Goal: Task Accomplishment & Management: Use online tool/utility

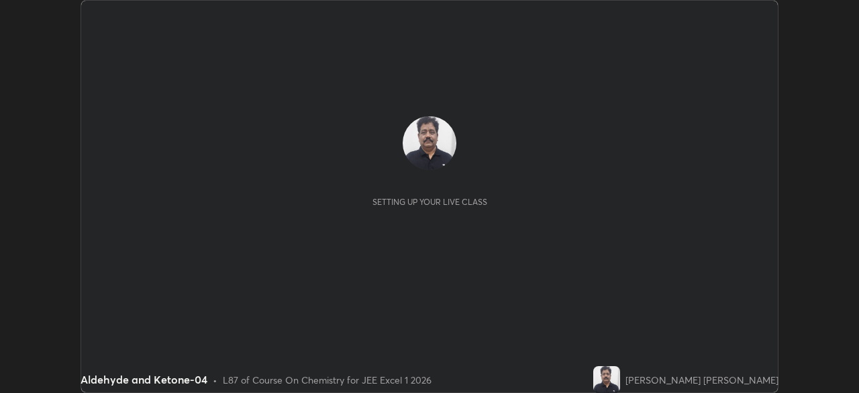
scroll to position [393, 859]
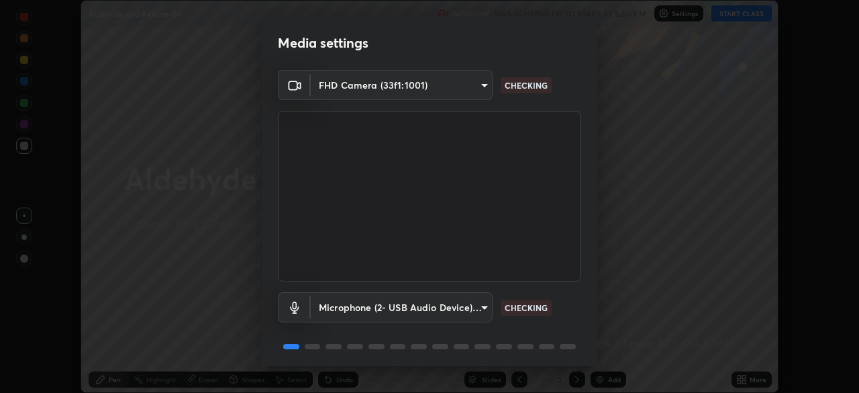
click at [457, 85] on body "Erase all Aldehyde and Ketone-04 Recording WAS SCHEDULED TO START AT 5:50 PM Se…" at bounding box center [429, 196] width 859 height 393
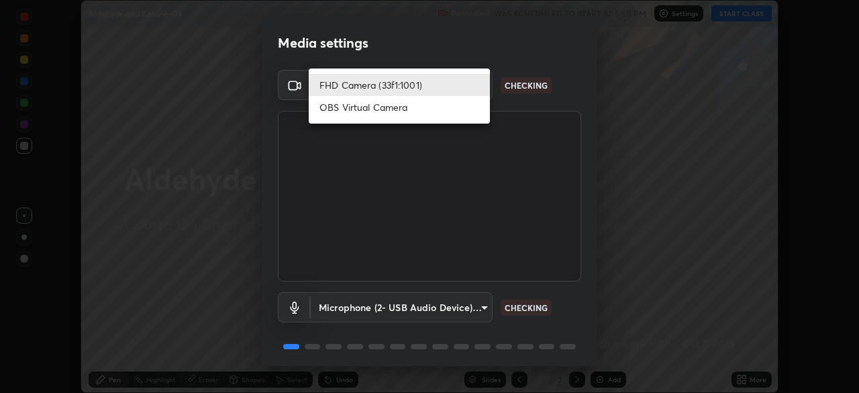
click at [437, 85] on li "FHD Camera (33f1:1001)" at bounding box center [399, 85] width 181 height 22
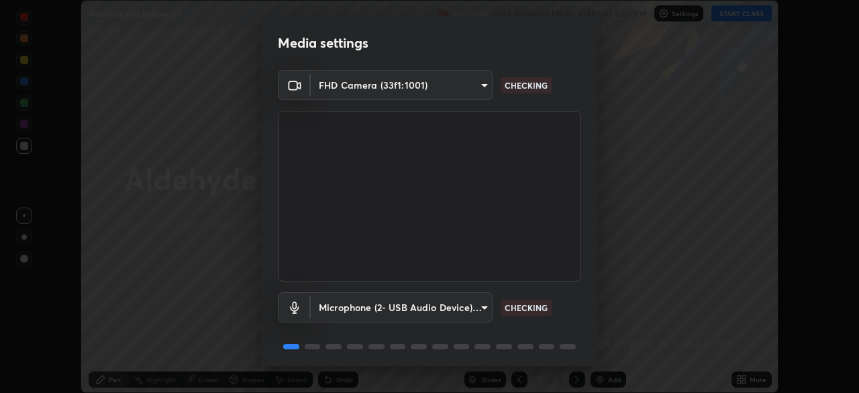
click at [424, 299] on body "Erase all Aldehyde and Ketone-04 Recording WAS SCHEDULED TO START AT 5:50 PM Se…" at bounding box center [429, 196] width 859 height 393
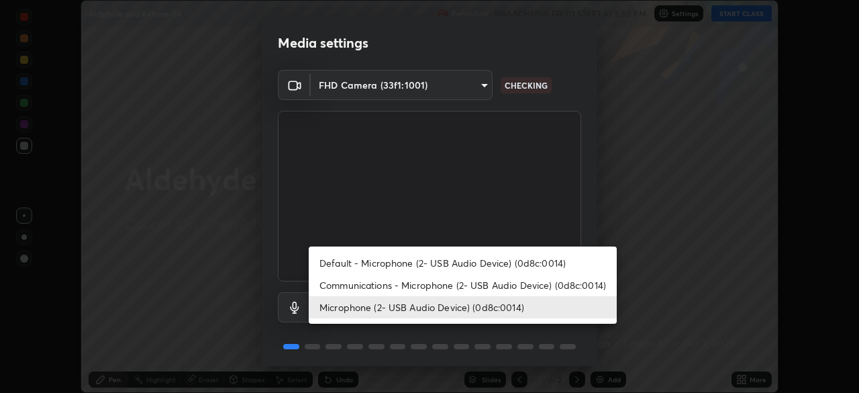
click at [441, 259] on li "Default - Microphone (2- USB Audio Device) (0d8c:0014)" at bounding box center [463, 263] width 308 height 22
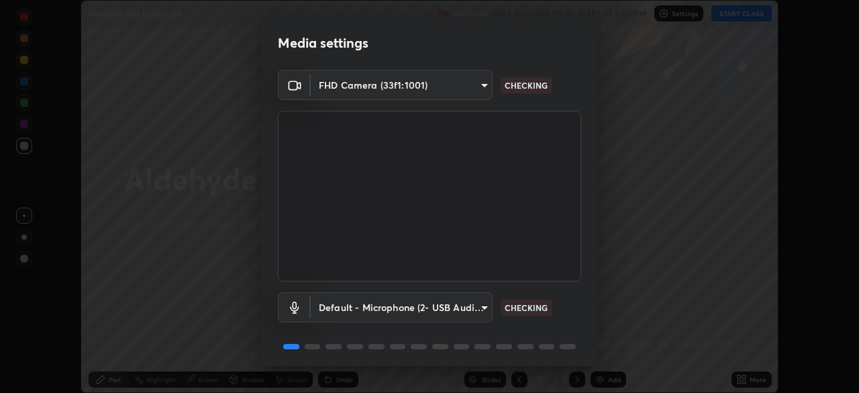
click at [433, 305] on body "Erase all Aldehyde and Ketone-04 Recording WAS SCHEDULED TO START AT 5:50 PM Se…" at bounding box center [429, 196] width 859 height 393
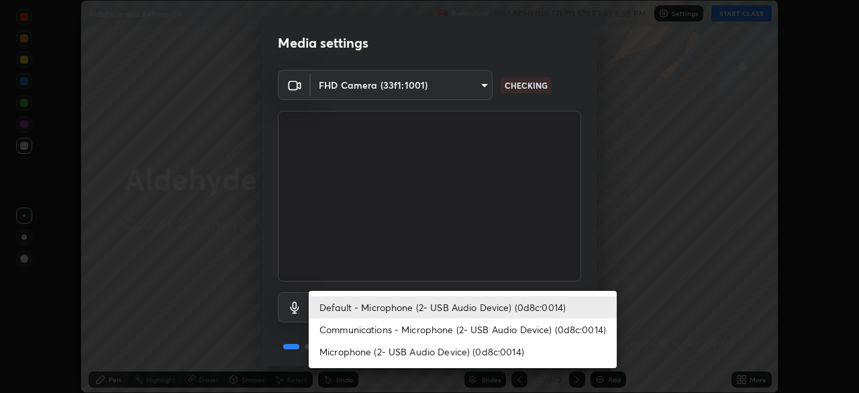
click at [447, 341] on li "Microphone (2- USB Audio Device) (0d8c:0014)" at bounding box center [463, 351] width 308 height 22
type input "9502103ad15173debfce1c477c29530895fae74a75e4feaf5e0941027856f9ee"
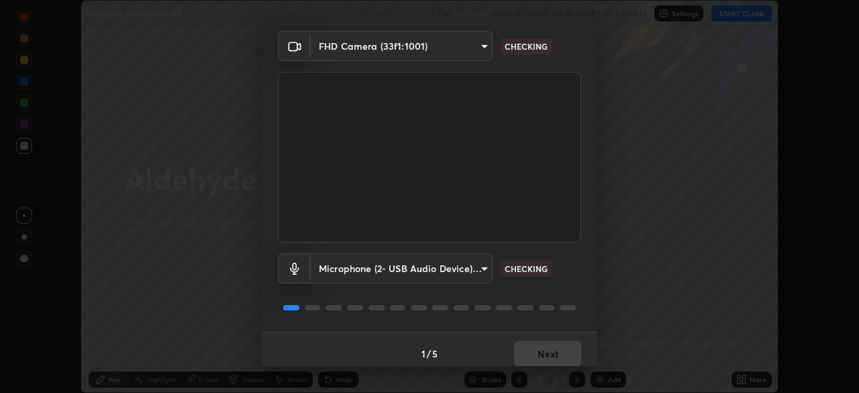
scroll to position [48, 0]
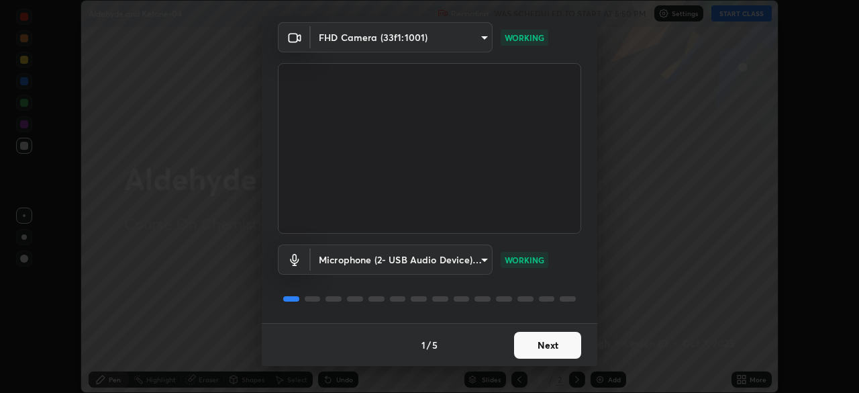
click at [555, 344] on button "Next" at bounding box center [547, 345] width 67 height 27
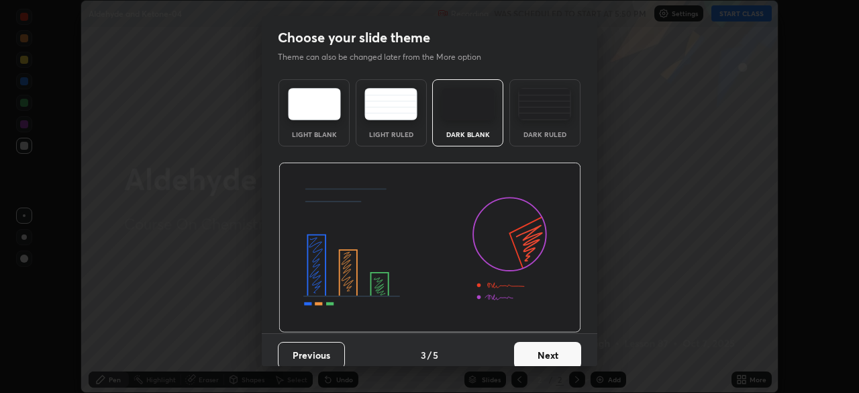
click at [562, 346] on button "Next" at bounding box center [547, 355] width 67 height 27
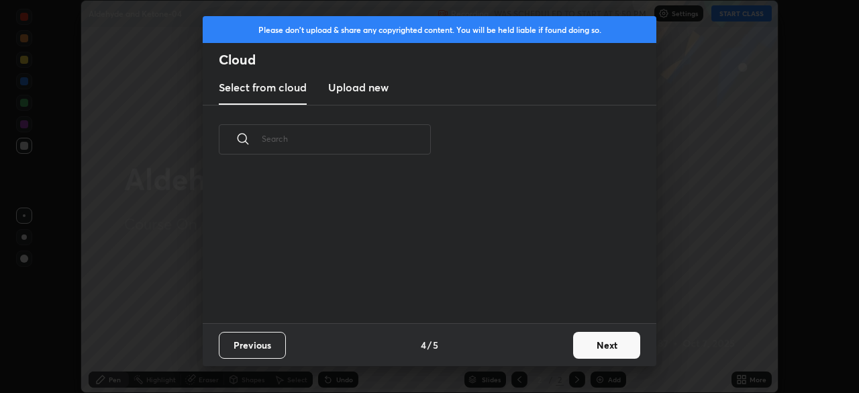
click at [575, 350] on button "Next" at bounding box center [606, 345] width 67 height 27
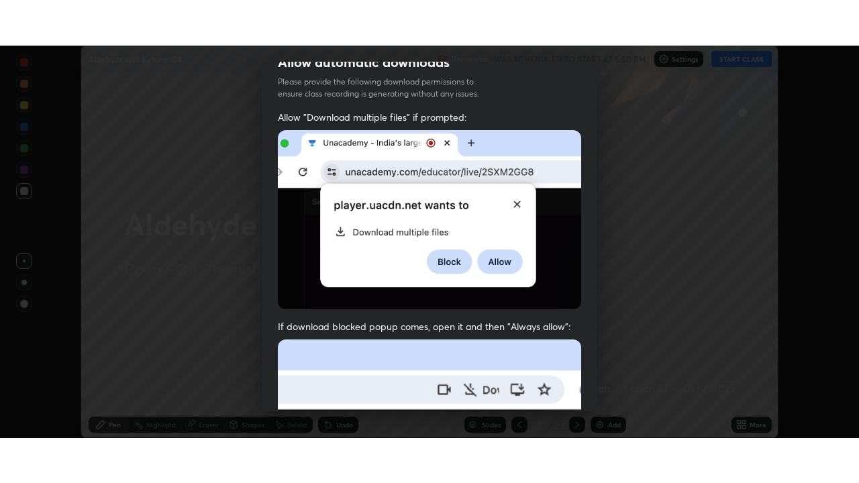
scroll to position [322, 0]
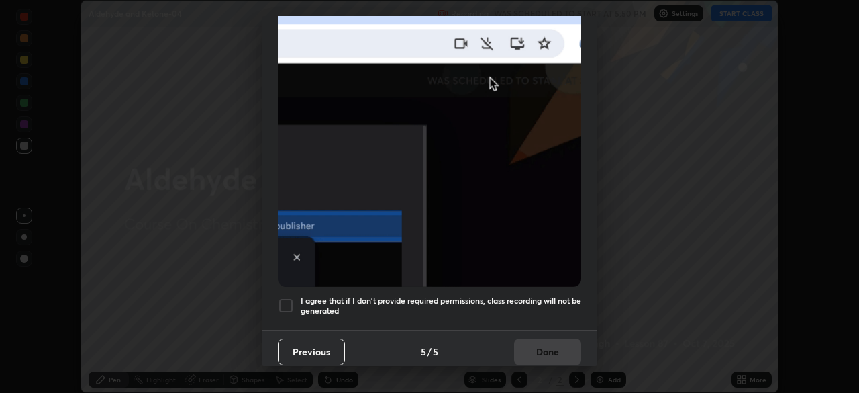
click at [551, 350] on div "Previous 5 / 5 Done" at bounding box center [430, 351] width 336 height 43
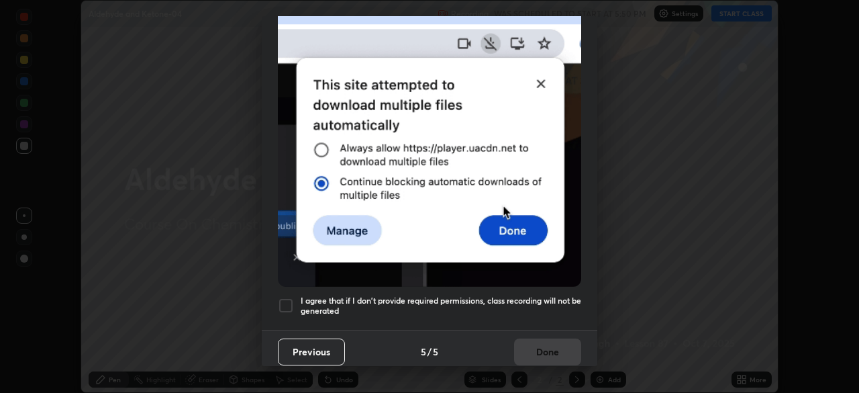
click at [292, 297] on div at bounding box center [286, 305] width 16 height 16
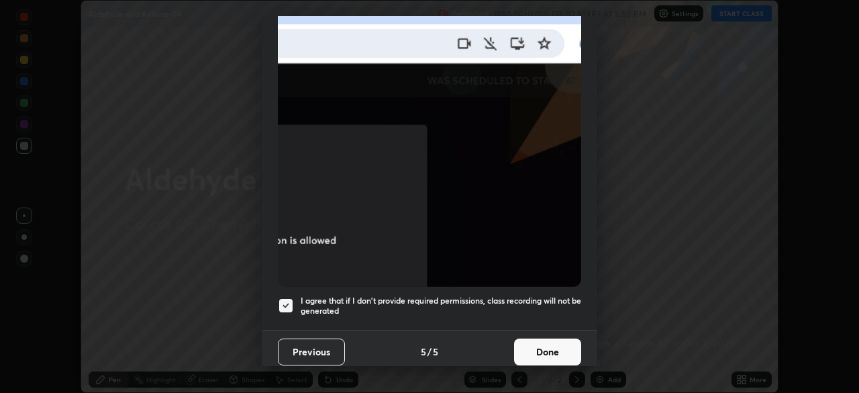
click at [545, 345] on button "Done" at bounding box center [547, 351] width 67 height 27
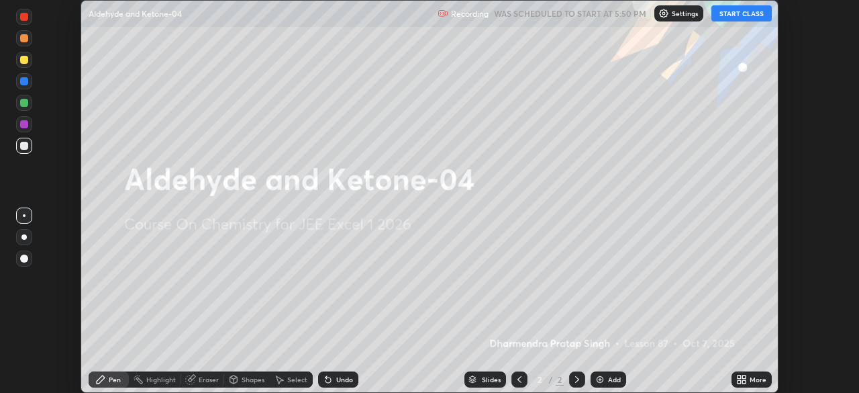
click at [744, 381] on icon at bounding box center [744, 381] width 3 height 3
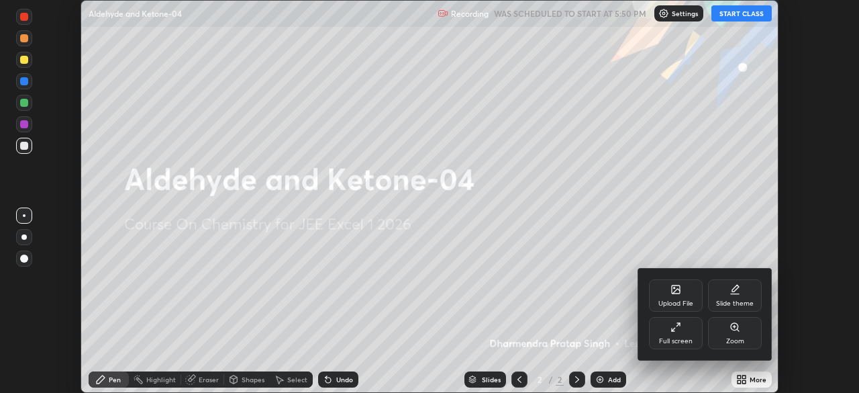
click at [674, 338] on div "Full screen" at bounding box center [676, 341] width 34 height 7
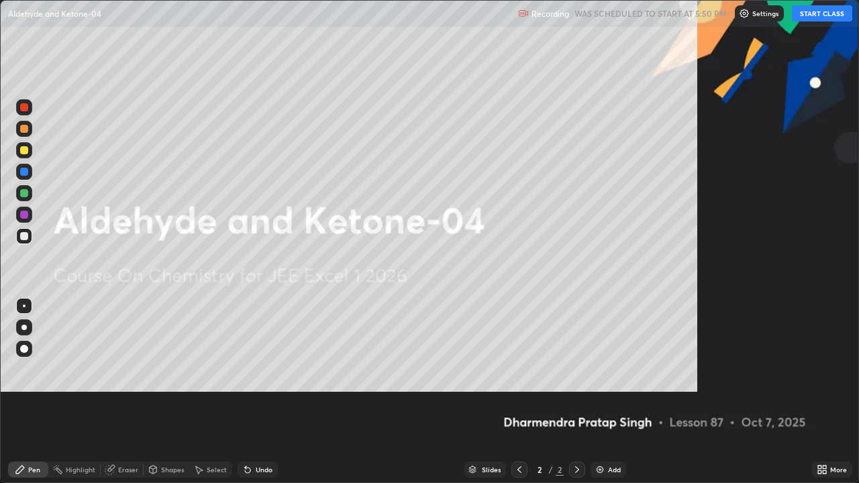
scroll to position [483, 859]
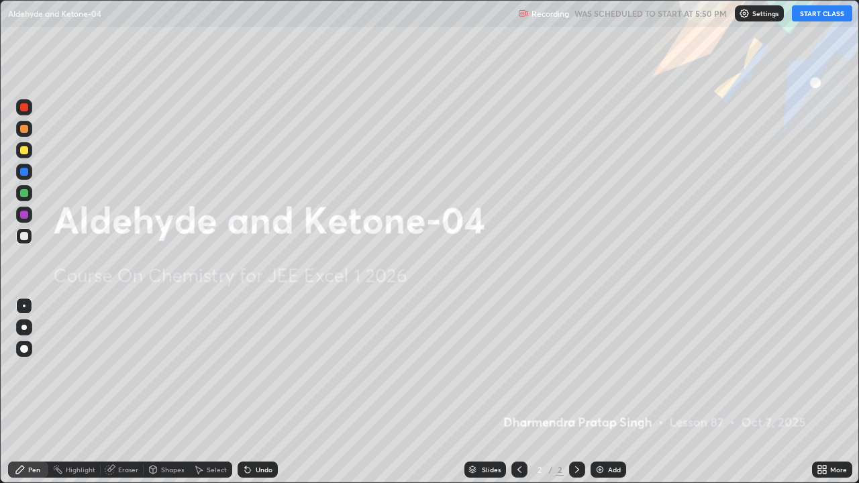
click at [825, 17] on button "START CLASS" at bounding box center [822, 13] width 60 height 16
click at [604, 392] on div "Add" at bounding box center [609, 470] width 36 height 16
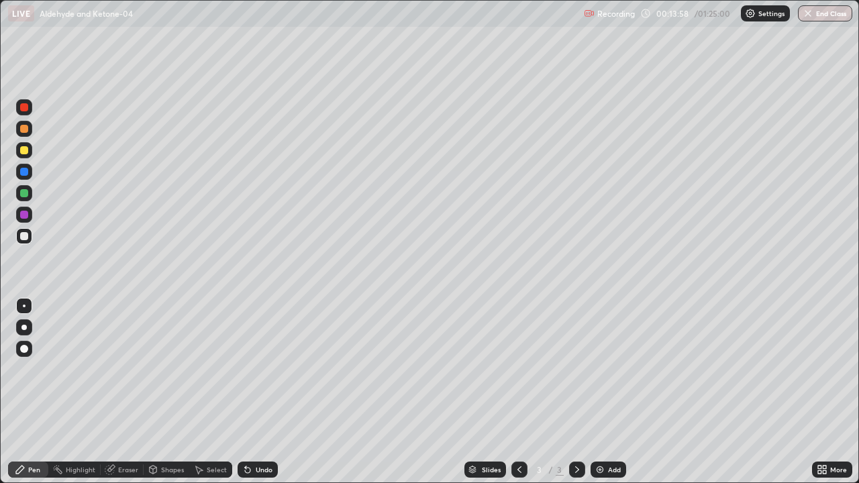
click at [612, 392] on div "Add" at bounding box center [609, 470] width 36 height 16
click at [596, 392] on div "Add" at bounding box center [609, 470] width 36 height 16
click at [128, 392] on div "Eraser" at bounding box center [128, 470] width 20 height 7
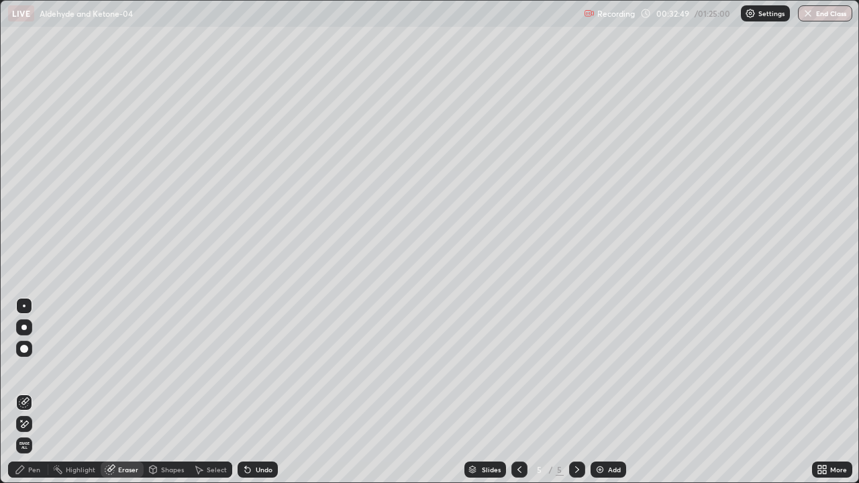
click at [608, 392] on div "Add" at bounding box center [614, 470] width 13 height 7
click at [41, 392] on div "Pen" at bounding box center [28, 470] width 40 height 16
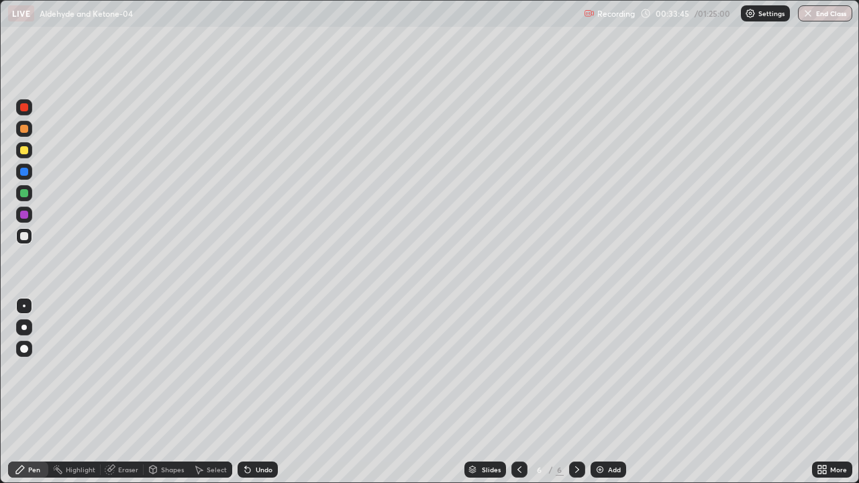
click at [140, 392] on div "Eraser" at bounding box center [122, 470] width 43 height 16
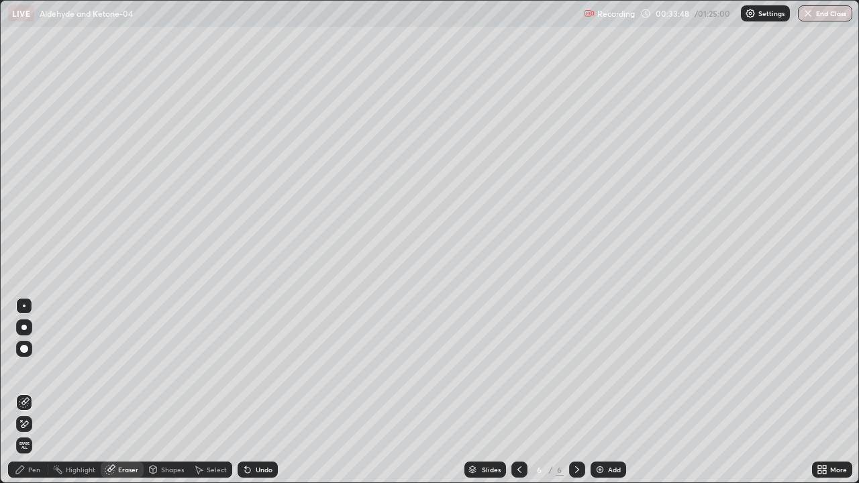
click at [37, 392] on div "Pen" at bounding box center [34, 470] width 12 height 7
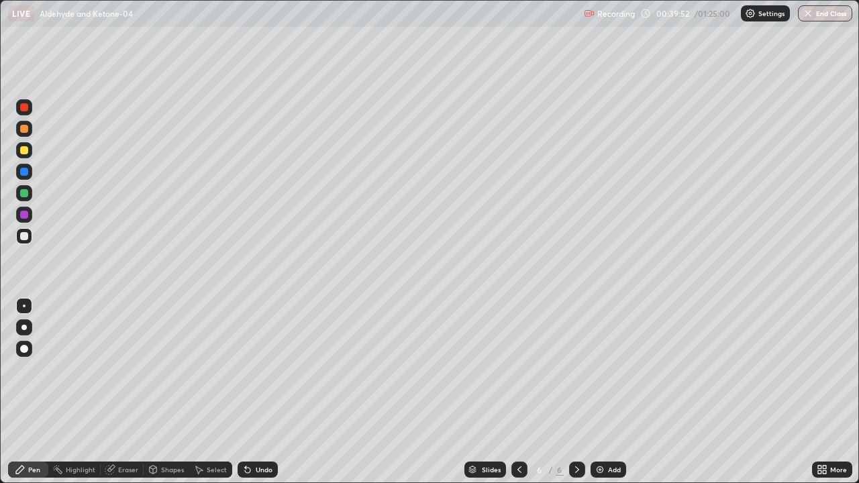
click at [606, 392] on div "Add" at bounding box center [609, 470] width 36 height 16
click at [610, 392] on div "Add" at bounding box center [609, 470] width 36 height 16
click at [140, 392] on div "Eraser" at bounding box center [122, 470] width 43 height 16
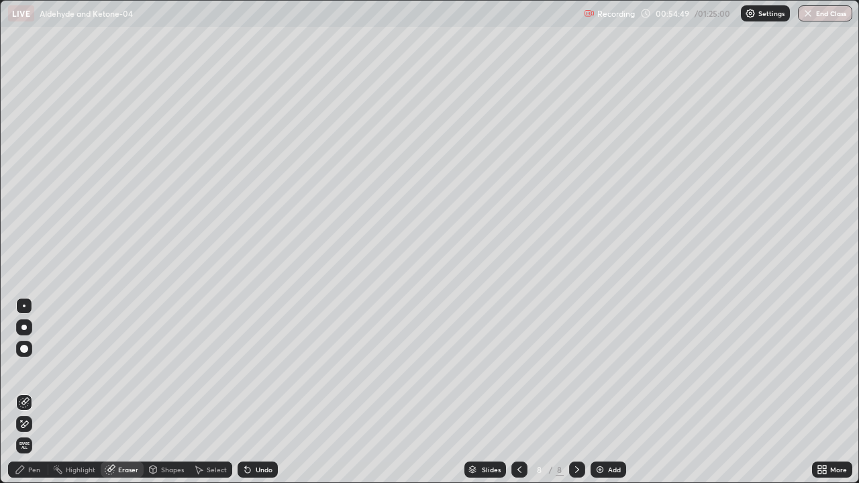
click at [39, 392] on div "Pen" at bounding box center [34, 470] width 12 height 7
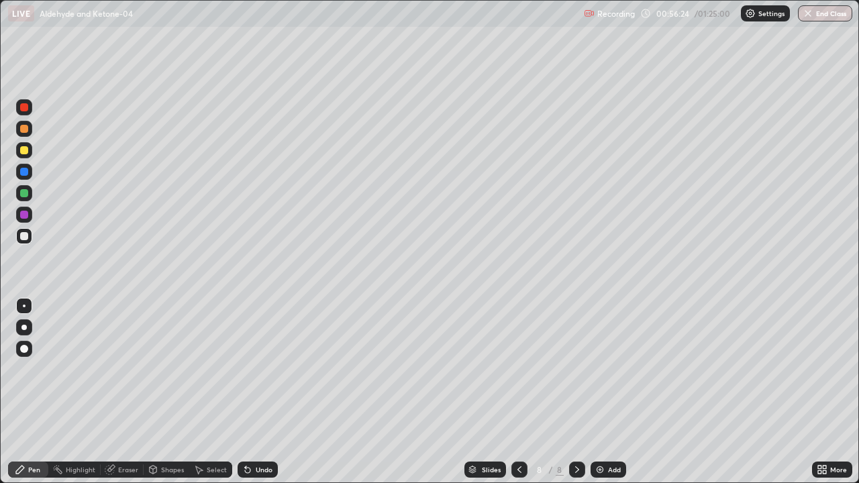
click at [29, 171] on div at bounding box center [24, 172] width 16 height 16
click at [130, 392] on div "Eraser" at bounding box center [128, 470] width 20 height 7
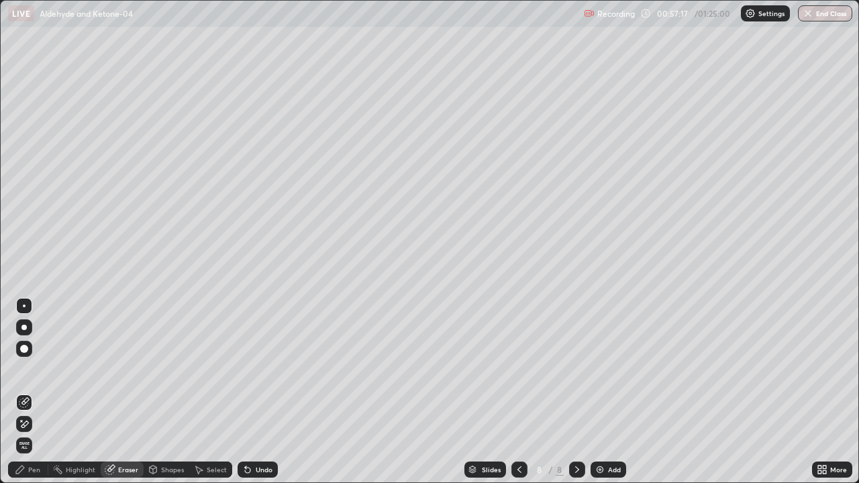
click at [40, 392] on div "Pen" at bounding box center [34, 470] width 12 height 7
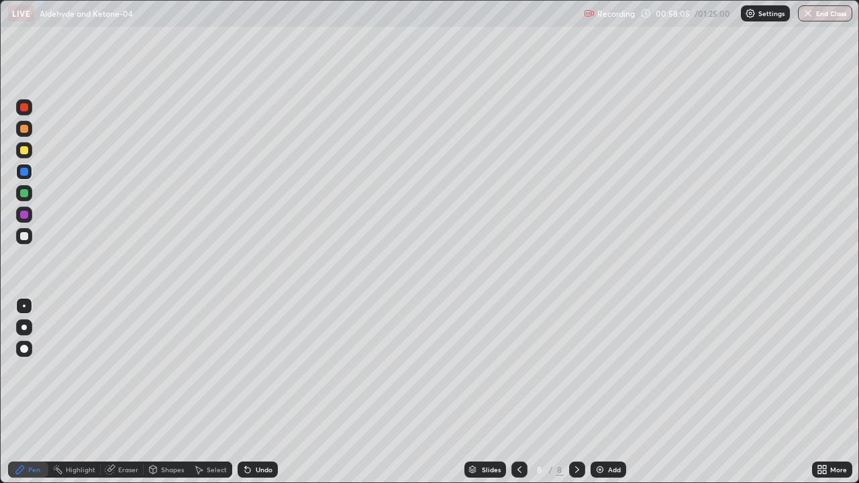
click at [604, 392] on img at bounding box center [600, 470] width 11 height 11
click at [28, 233] on div at bounding box center [24, 236] width 8 height 8
click at [133, 392] on div "Eraser" at bounding box center [128, 470] width 20 height 7
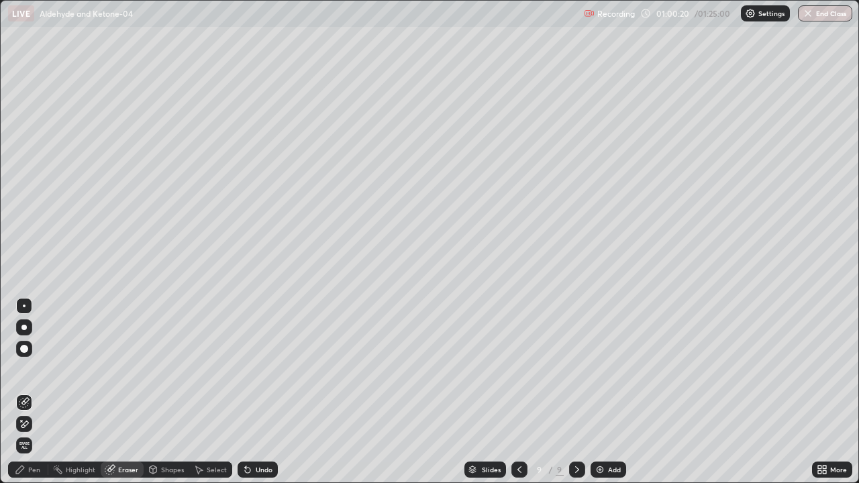
click at [42, 392] on div "Pen" at bounding box center [28, 470] width 40 height 16
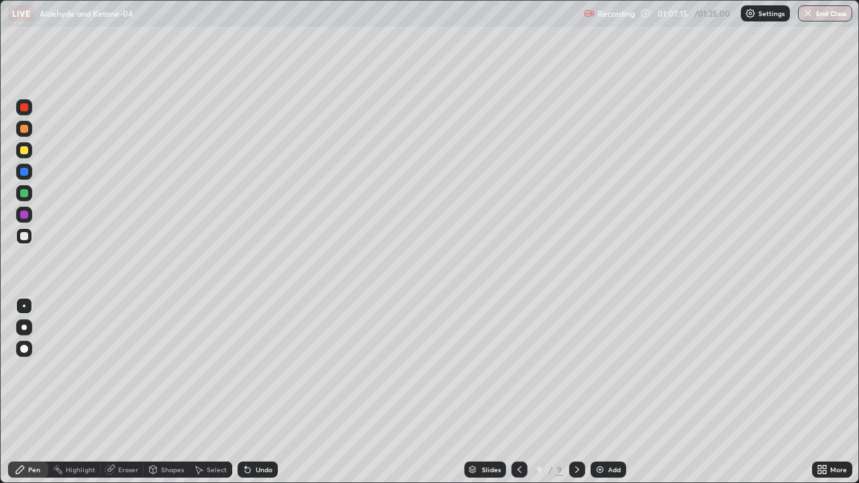
click at [604, 392] on img at bounding box center [600, 470] width 11 height 11
click at [129, 392] on div "Eraser" at bounding box center [122, 470] width 43 height 16
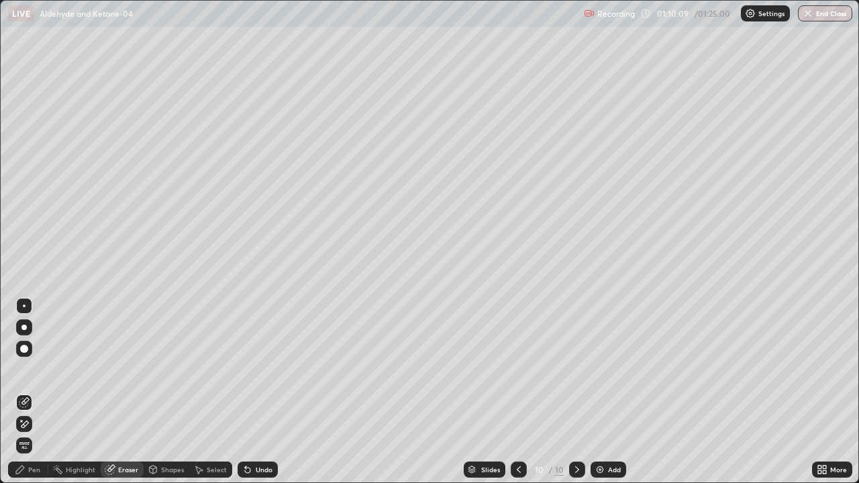
click at [36, 392] on div "Pen" at bounding box center [34, 470] width 12 height 7
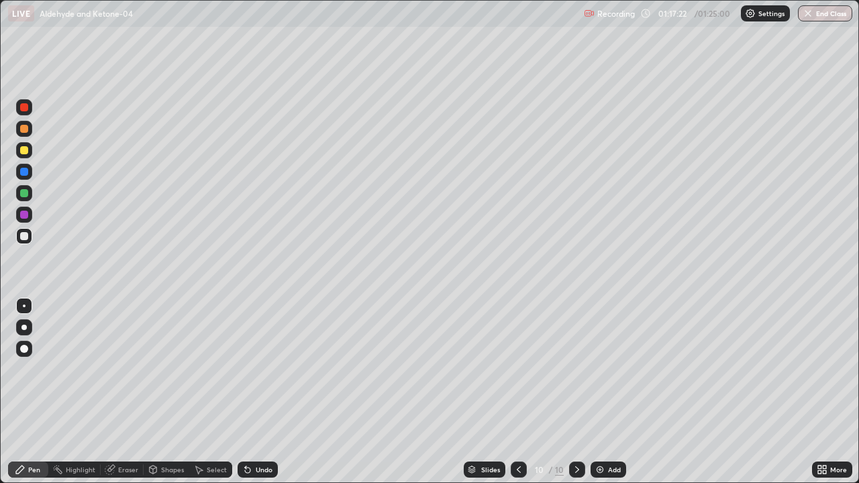
click at [605, 392] on div "Add" at bounding box center [609, 470] width 36 height 16
click at [134, 392] on div "Eraser" at bounding box center [128, 470] width 20 height 7
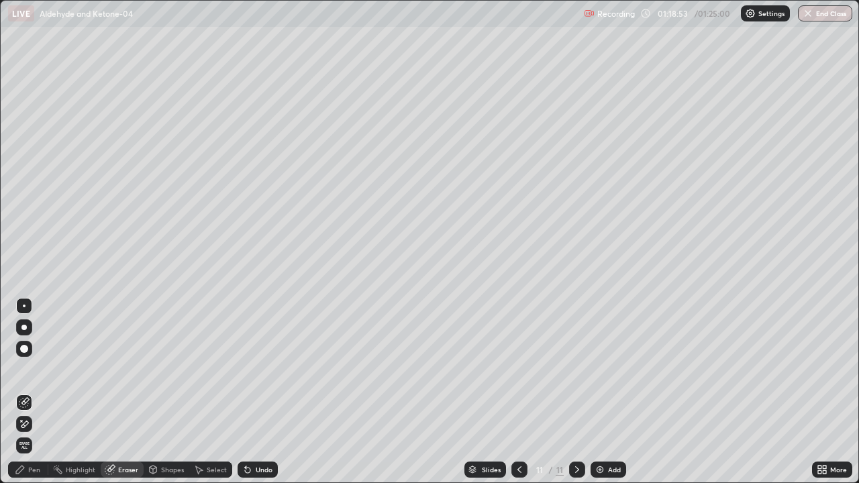
click at [39, 392] on div "Pen" at bounding box center [34, 470] width 12 height 7
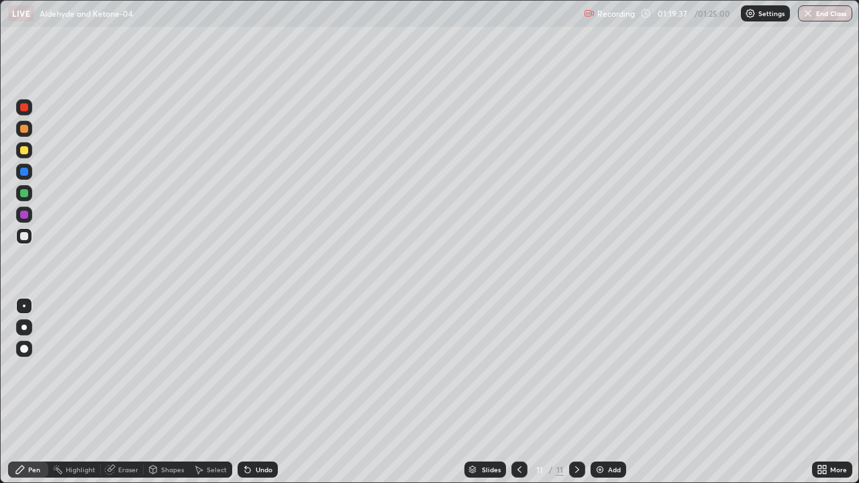
click at [608, 392] on div "Add" at bounding box center [609, 470] width 36 height 16
click at [525, 392] on div at bounding box center [520, 470] width 16 height 16
click at [603, 392] on div "Add" at bounding box center [609, 470] width 36 height 16
click at [827, 19] on button "End Class" at bounding box center [826, 13] width 53 height 16
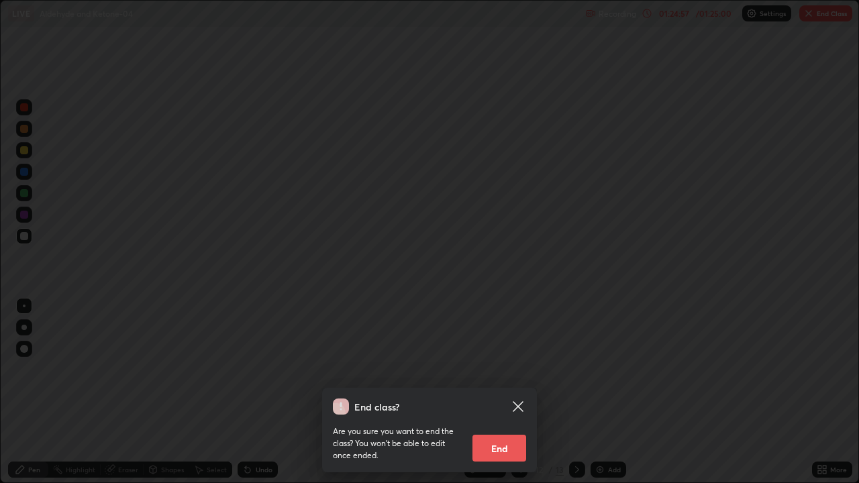
click at [516, 392] on button "End" at bounding box center [500, 448] width 54 height 27
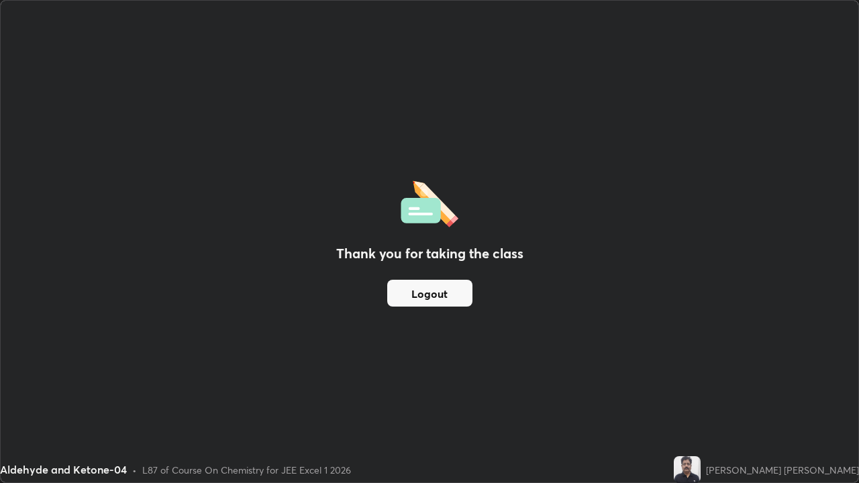
click at [443, 301] on button "Logout" at bounding box center [429, 293] width 85 height 27
